Goal: Information Seeking & Learning: Learn about a topic

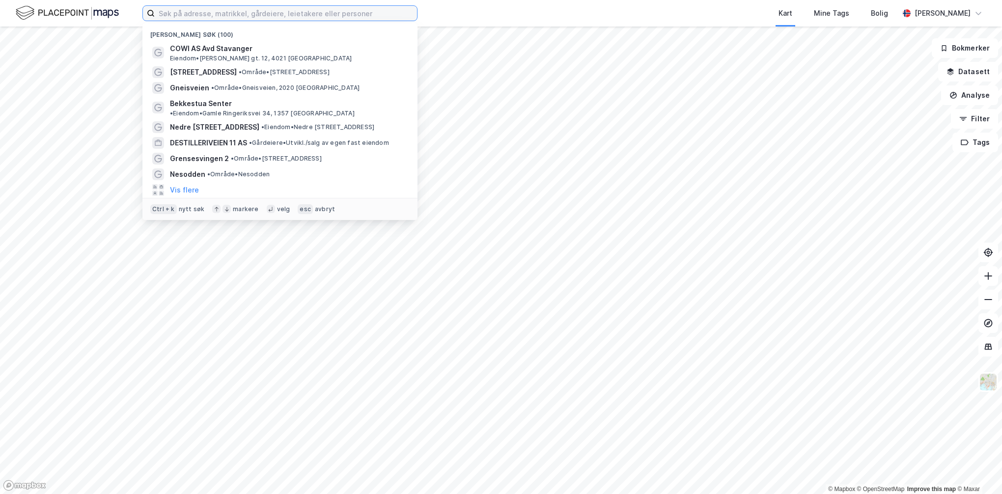
click at [252, 12] on input at bounding box center [286, 13] width 262 height 15
paste input "Godesetdalen 8"
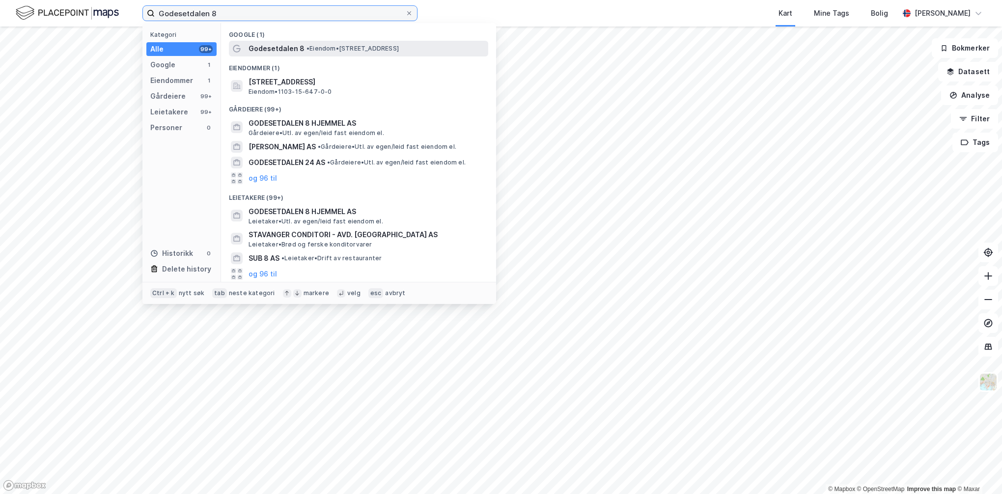
type input "Godesetdalen 8"
click at [279, 47] on span "Godesetdalen 8" at bounding box center [277, 49] width 56 height 12
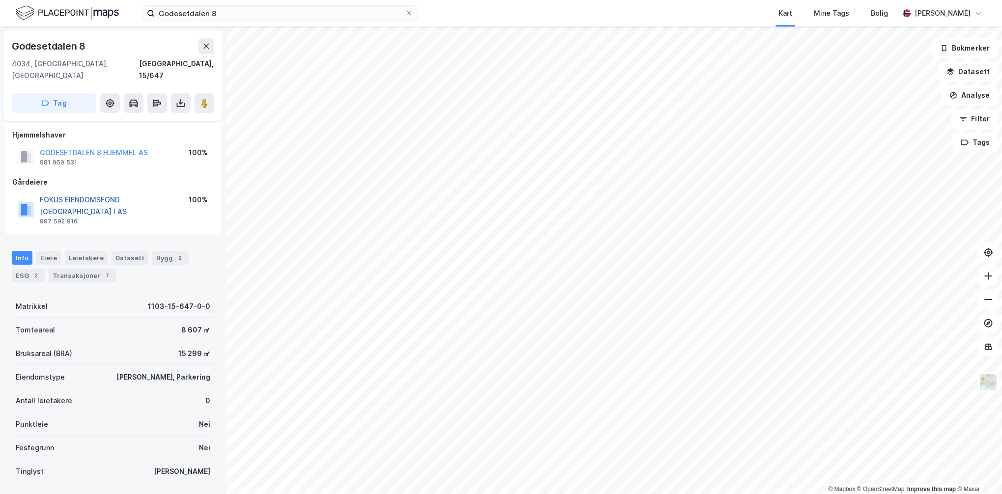
scroll to position [40, 0]
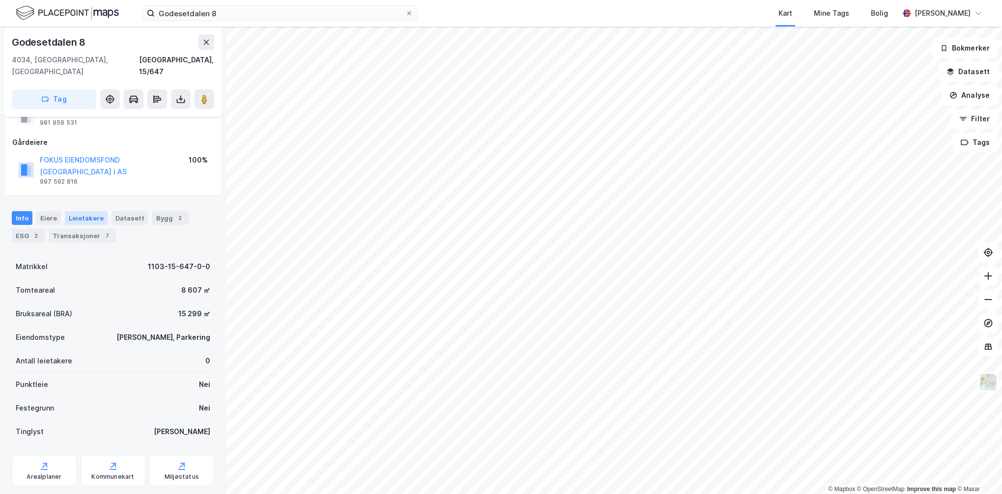
click at [85, 211] on div "Leietakere" at bounding box center [86, 218] width 43 height 14
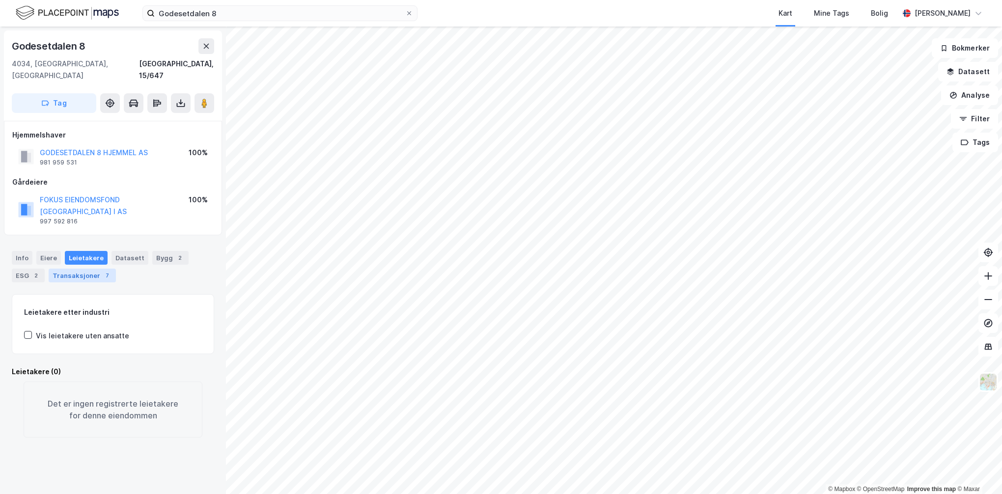
click at [90, 269] on div "Transaksjoner 7" at bounding box center [82, 276] width 67 height 14
